Goal: Transaction & Acquisition: Purchase product/service

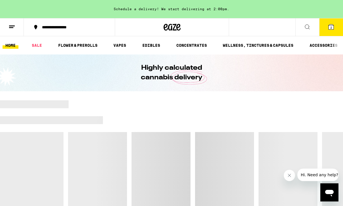
click at [332, 31] on button "2" at bounding box center [331, 27] width 24 height 18
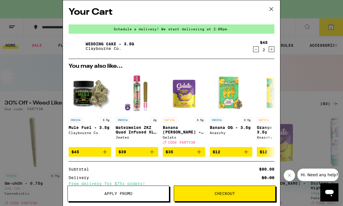
click at [255, 52] on icon "Decrement" at bounding box center [255, 49] width 5 height 7
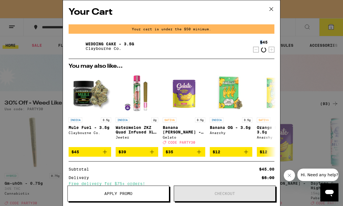
click at [255, 52] on icon "Decrement" at bounding box center [255, 49] width 5 height 7
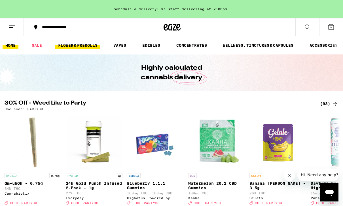
click at [68, 42] on link "FLOWER & PREROLLS" at bounding box center [77, 45] width 45 height 7
click at [90, 45] on link "FLOWER & PREROLLS" at bounding box center [77, 45] width 45 height 7
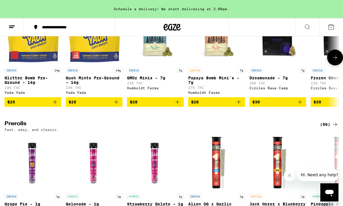
scroll to position [224, 0]
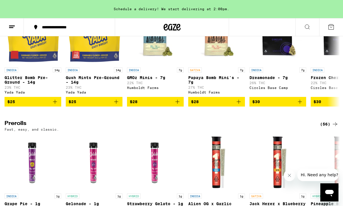
click at [321, 127] on div "(56)" at bounding box center [329, 124] width 18 height 7
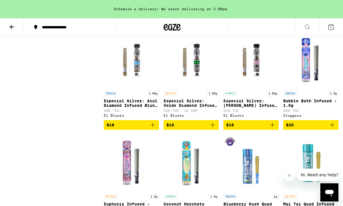
scroll to position [1004, 0]
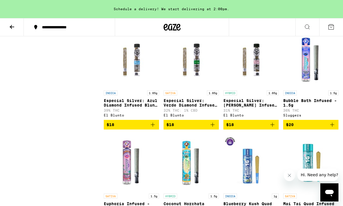
click at [155, 128] on icon "Add to bag" at bounding box center [152, 124] width 7 height 7
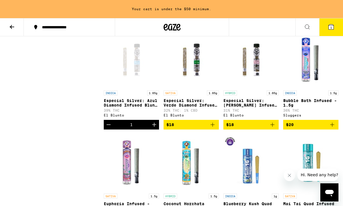
click at [153, 128] on icon "Increment" at bounding box center [154, 124] width 7 height 7
click at [333, 34] on button "2" at bounding box center [331, 27] width 24 height 18
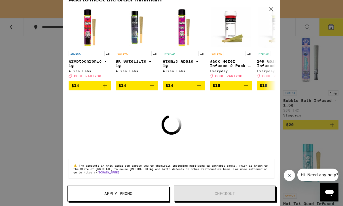
scroll to position [72, 0]
